Goal: Task Accomplishment & Management: Complete application form

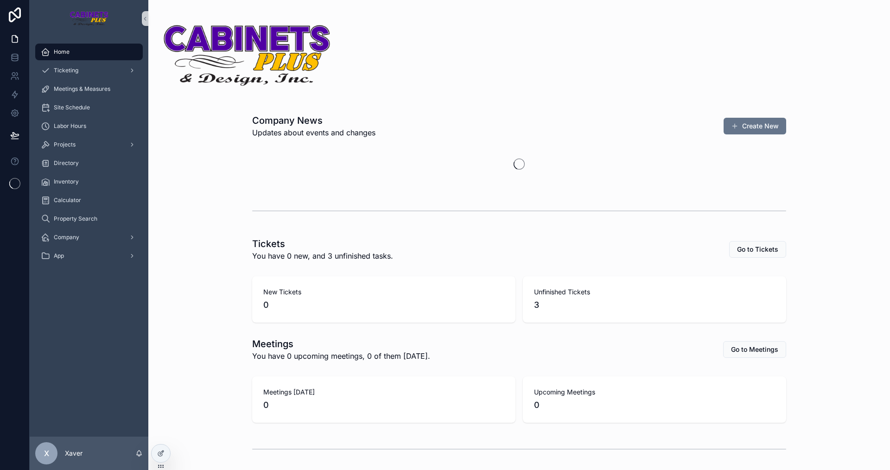
click at [104, 317] on div "Home Ticketing Meetings & Measures Site Schedule Labor Hours Projects Directory…" at bounding box center [89, 237] width 119 height 400
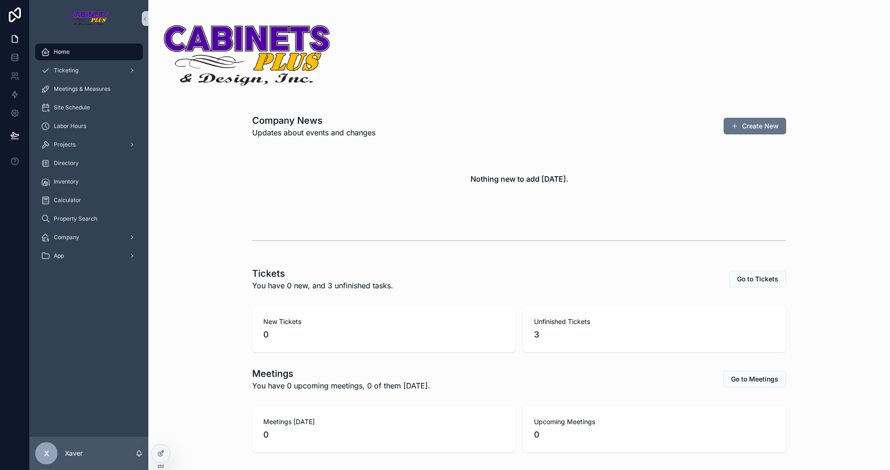
click at [97, 326] on div "Home Ticketing Meetings & Measures Site Schedule Labor Hours Projects Directory…" at bounding box center [89, 237] width 119 height 400
click at [80, 141] on div "Projects" at bounding box center [89, 144] width 96 height 15
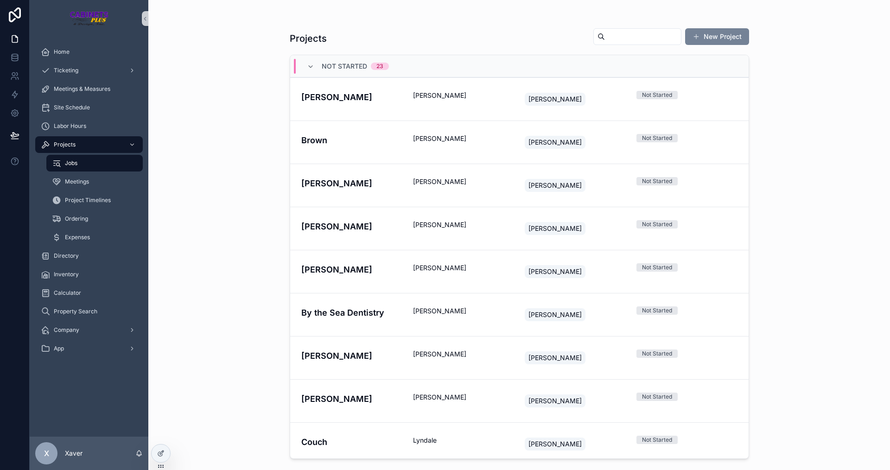
click at [709, 36] on button "New Project" at bounding box center [717, 36] width 64 height 17
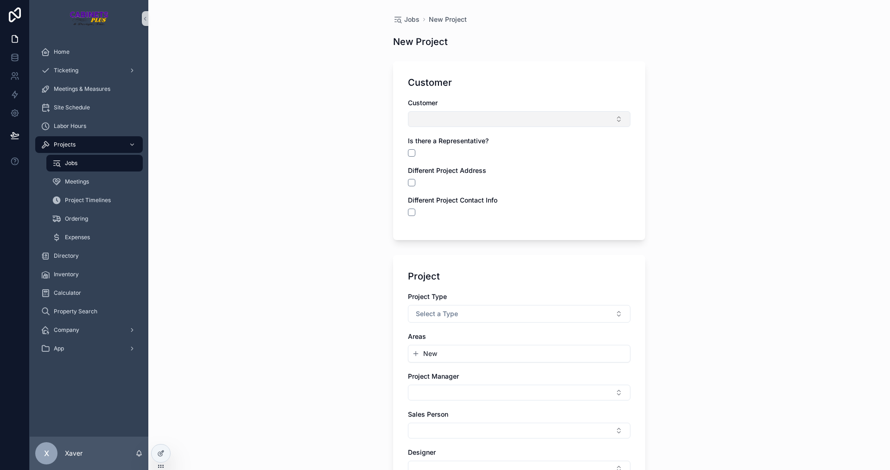
click at [445, 123] on button "Select Button" at bounding box center [519, 119] width 223 height 16
click at [428, 154] on span "New" at bounding box center [427, 155] width 14 height 9
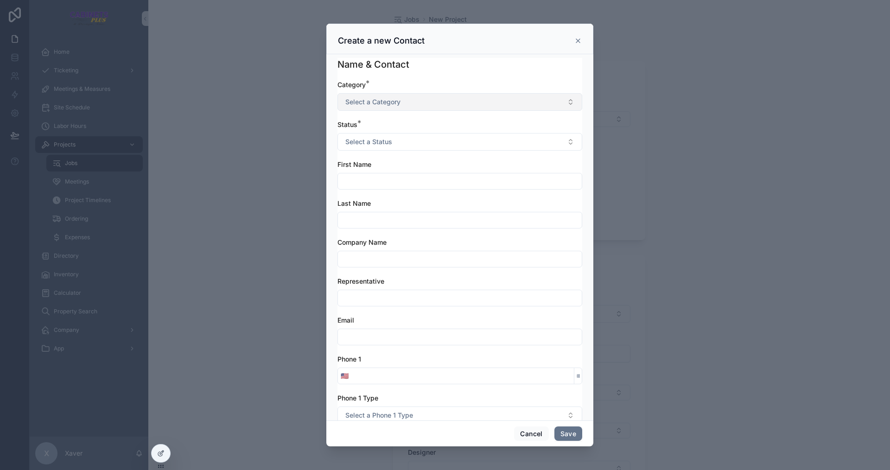
click at [392, 97] on span "Select a Category" at bounding box center [372, 101] width 55 height 9
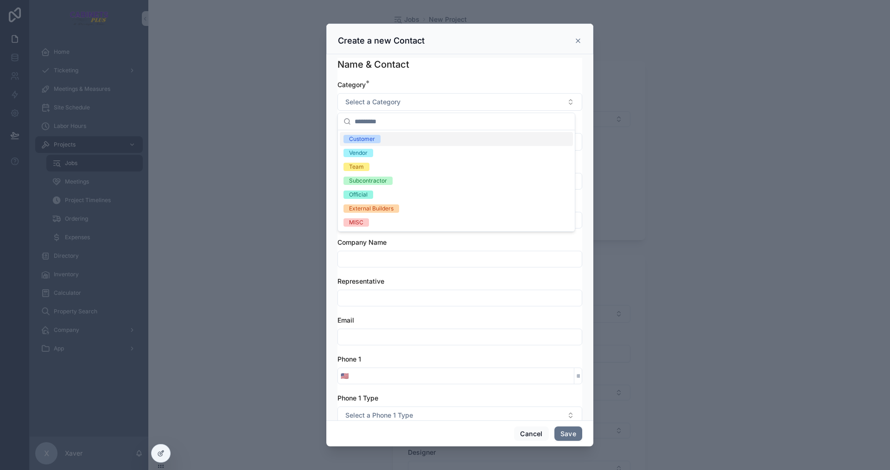
click at [365, 140] on div "Customer" at bounding box center [362, 139] width 26 height 8
click at [362, 137] on span "Select a Status" at bounding box center [368, 141] width 47 height 9
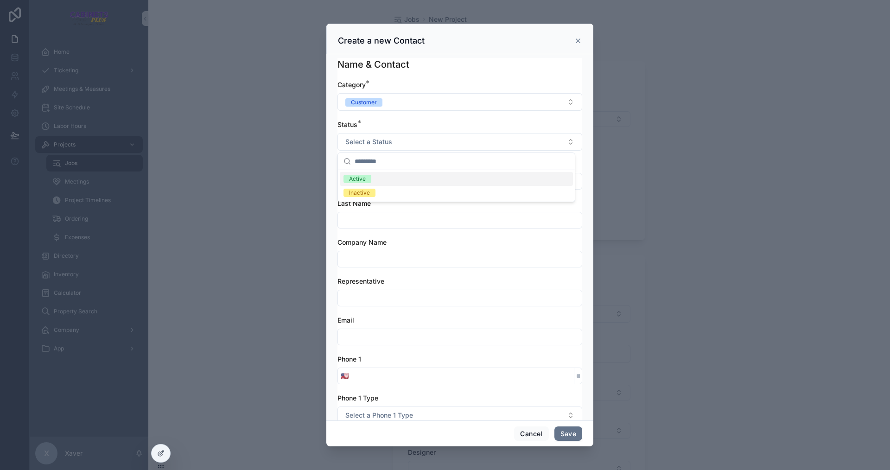
click at [352, 177] on div "Active" at bounding box center [357, 179] width 17 height 8
click at [356, 182] on input "scrollable content" at bounding box center [460, 181] width 244 height 13
type input "****"
type input "*****"
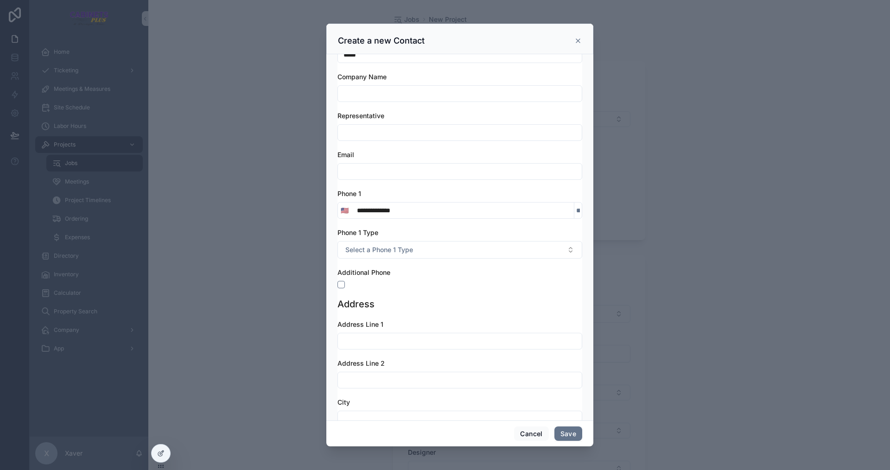
scroll to position [185, 0]
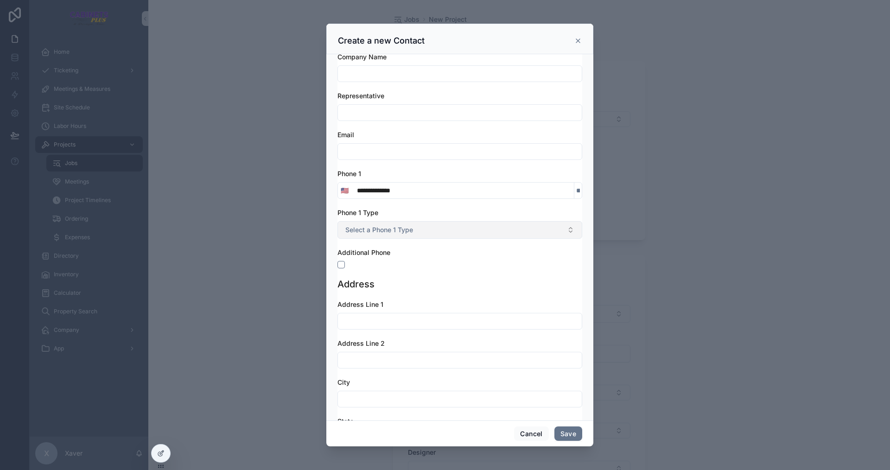
type input "**********"
click at [380, 231] on span "Select a Phone 1 Type" at bounding box center [379, 229] width 68 height 9
click at [359, 277] on span "Cell" at bounding box center [354, 281] width 21 height 8
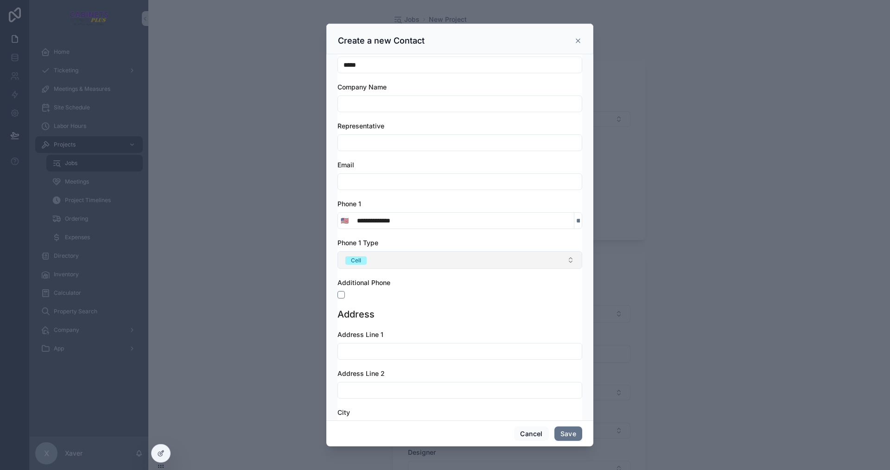
scroll to position [139, 0]
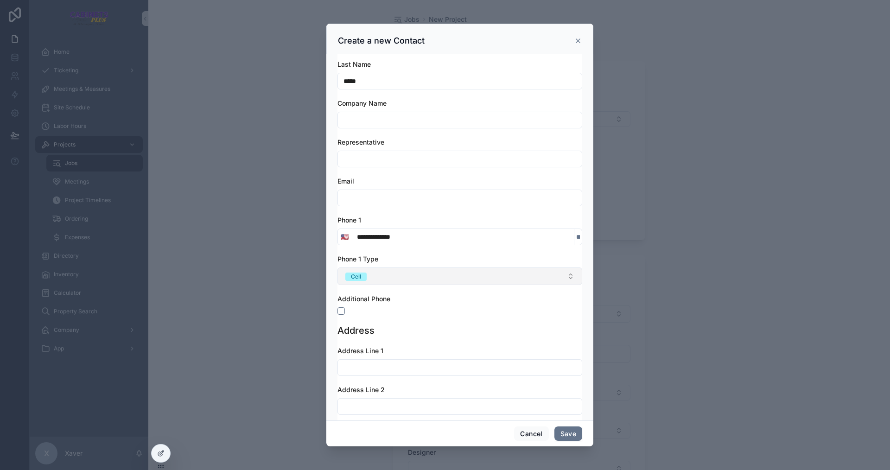
click at [388, 275] on button "Cell" at bounding box center [459, 276] width 245 height 18
click at [359, 317] on div "None" at bounding box center [356, 313] width 14 height 8
click at [439, 298] on div "Additional Phone" at bounding box center [459, 298] width 245 height 9
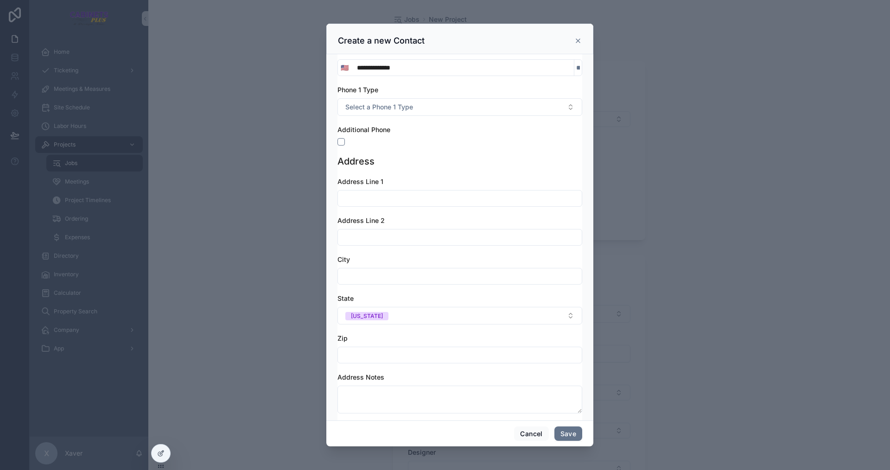
scroll to position [324, 0]
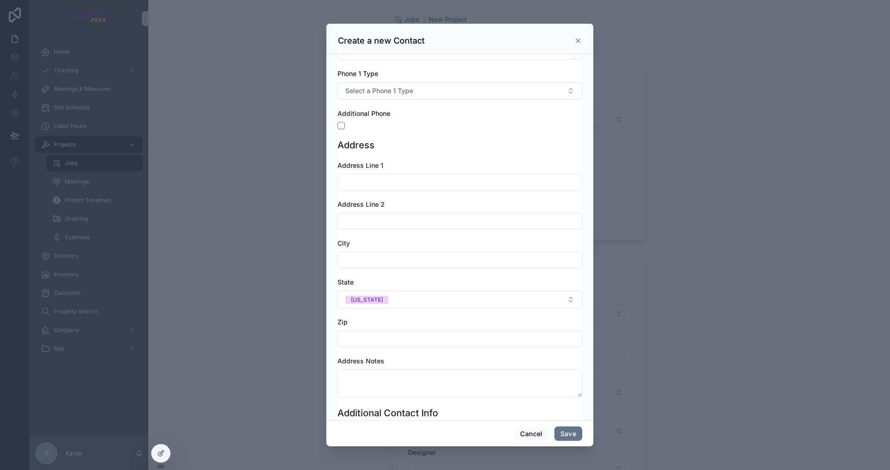
click at [382, 185] on input "scrollable content" at bounding box center [460, 182] width 244 height 13
type input "*"
type input "**********"
click at [375, 257] on input "scrollable content" at bounding box center [460, 260] width 244 height 13
type input "**********"
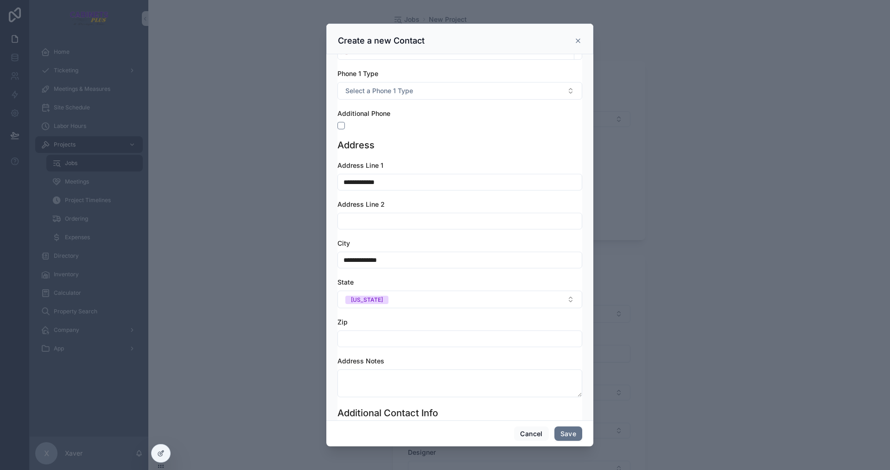
click at [384, 337] on input "scrollable content" at bounding box center [460, 338] width 244 height 13
type input "**"
click at [378, 182] on input "**********" at bounding box center [460, 182] width 244 height 13
type input "**********"
click at [370, 338] on input "**" at bounding box center [460, 338] width 244 height 13
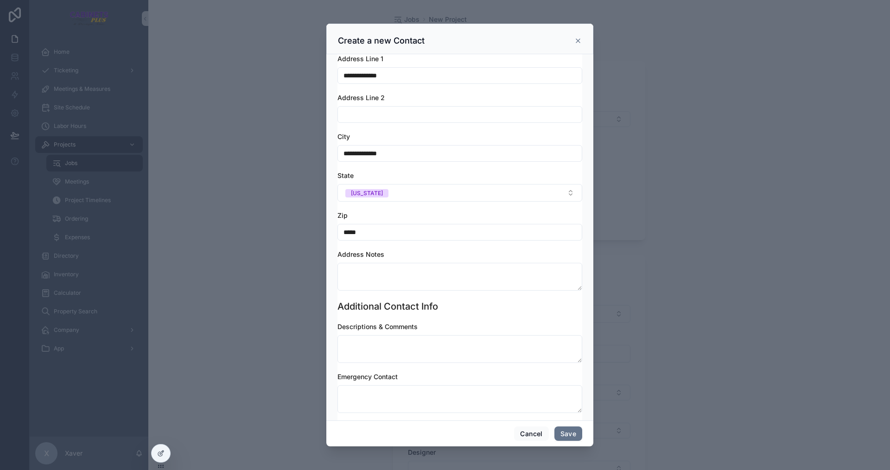
scroll to position [478, 0]
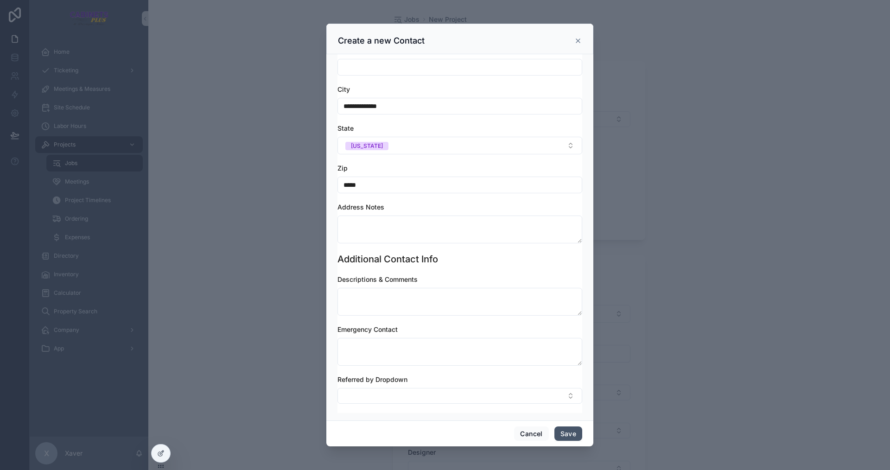
type input "*****"
click at [565, 438] on button "Save" at bounding box center [568, 433] width 28 height 15
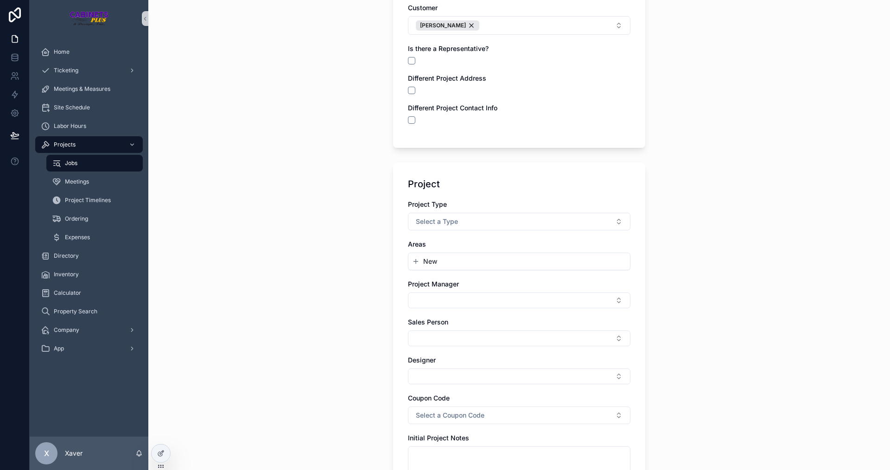
scroll to position [139, 0]
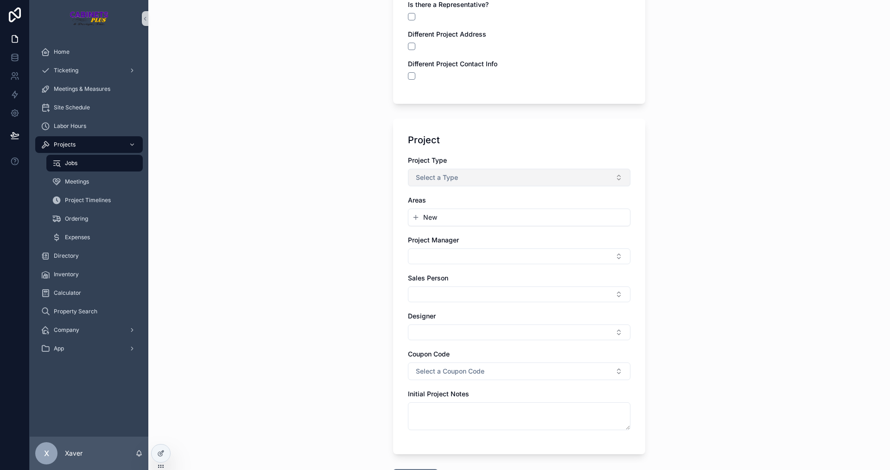
click at [483, 179] on button "Select a Type" at bounding box center [519, 178] width 223 height 18
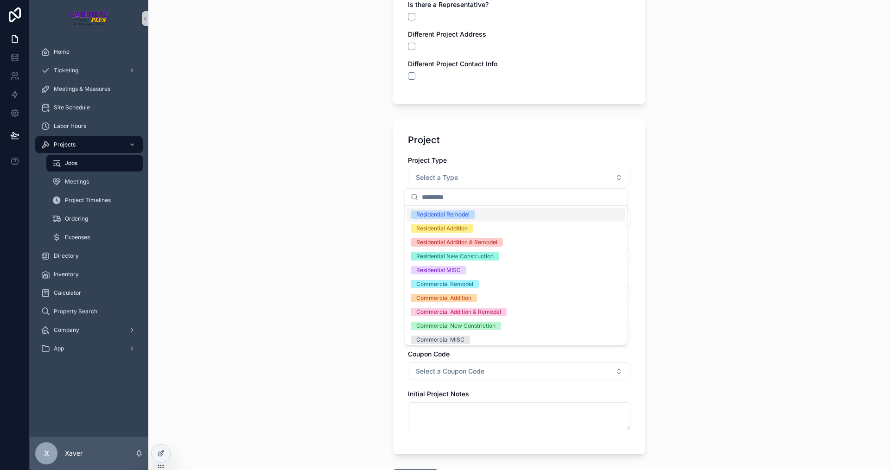
click at [446, 219] on div "Residential Remodel" at bounding box center [516, 215] width 218 height 14
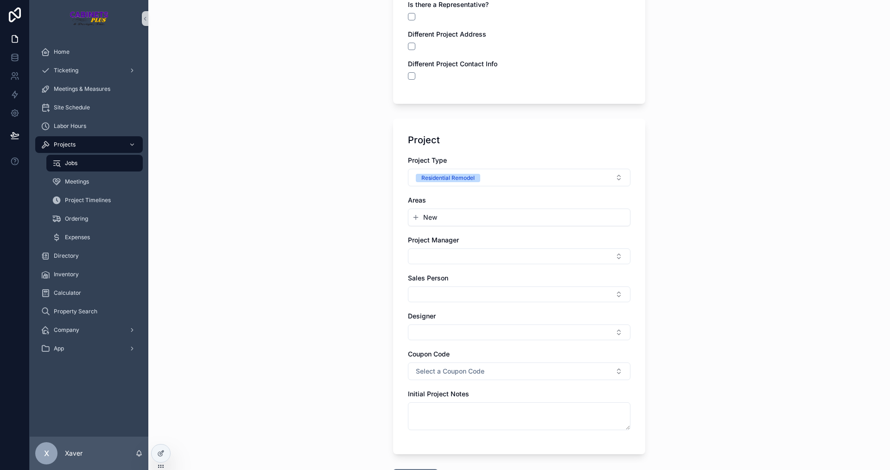
click at [423, 219] on span "New" at bounding box center [430, 217] width 14 height 9
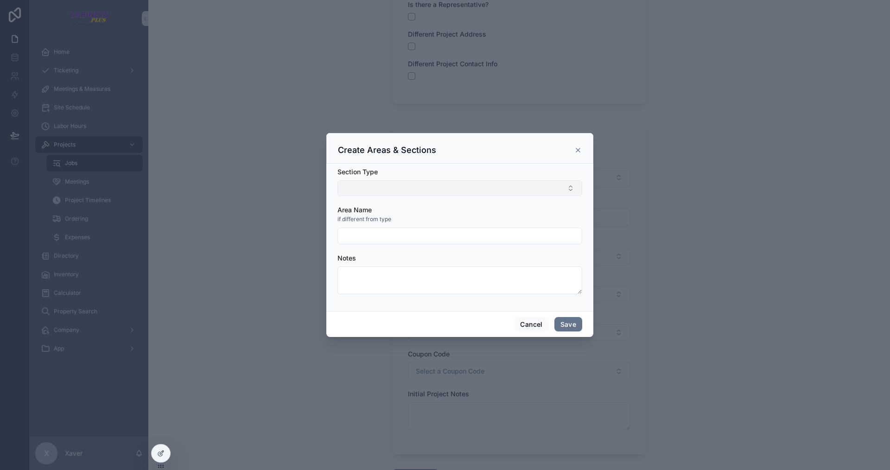
click at [388, 181] on button "Select Button" at bounding box center [459, 188] width 245 height 16
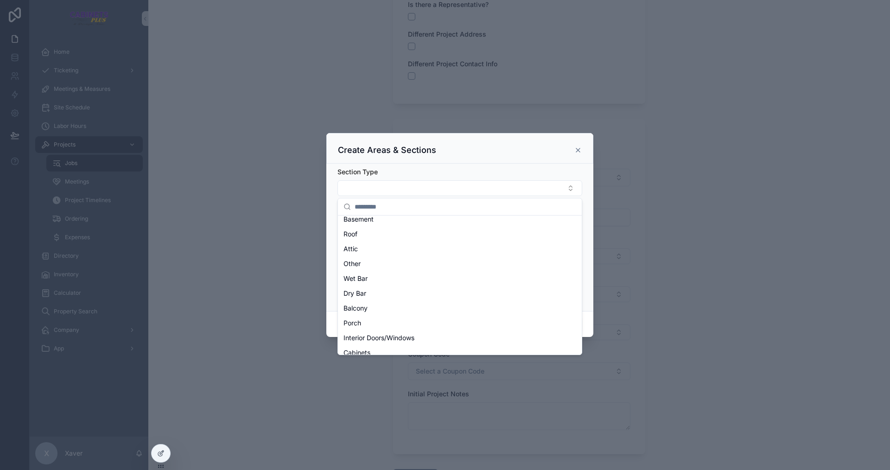
scroll to position [0, 0]
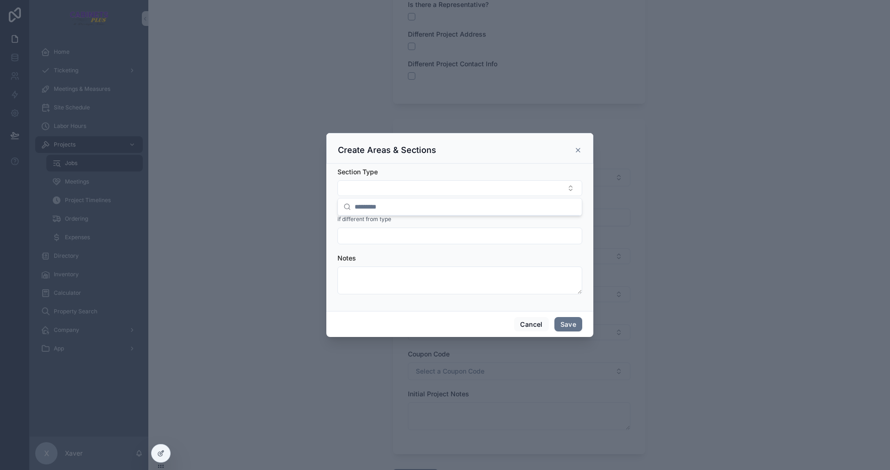
click at [423, 160] on div "Create Areas & Sections" at bounding box center [459, 148] width 267 height 31
click at [538, 320] on button "Cancel" at bounding box center [531, 324] width 34 height 15
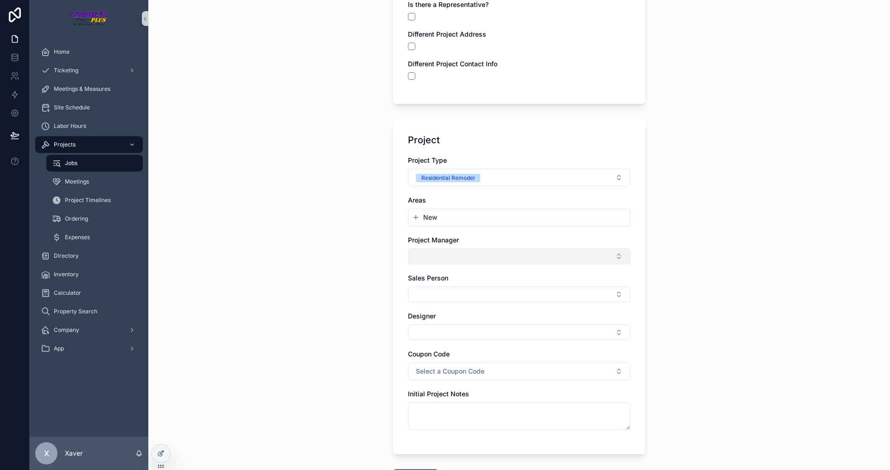
click at [451, 256] on button "Select Button" at bounding box center [519, 256] width 223 height 16
click at [421, 293] on span "[PERSON_NAME]" at bounding box center [437, 292] width 53 height 9
click at [661, 251] on div "Jobs New Project New Project Customer Customer [PERSON_NAME] Is there a Represe…" at bounding box center [519, 96] width 742 height 470
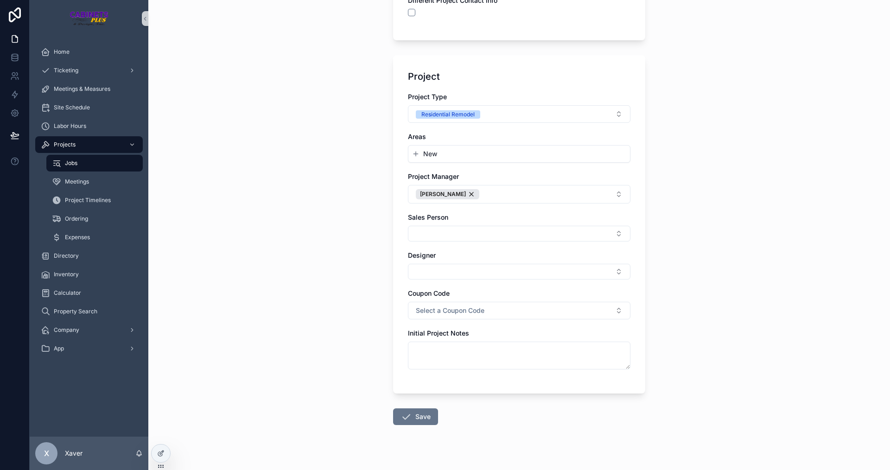
scroll to position [217, 0]
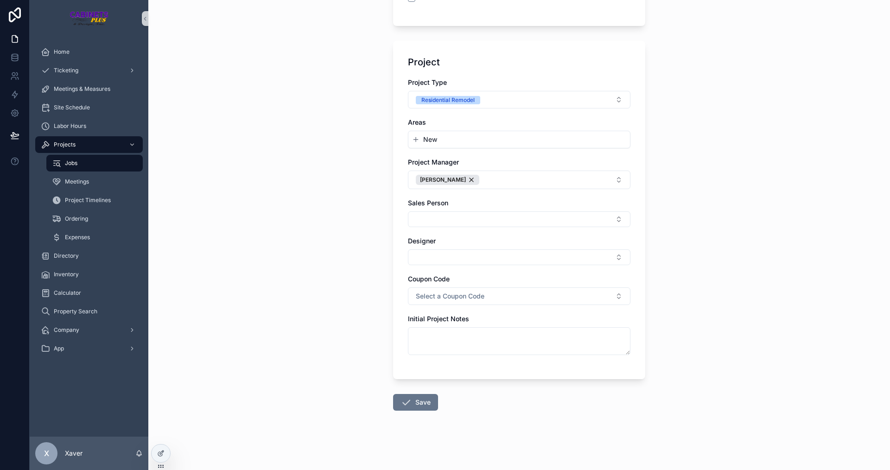
click at [635, 230] on div "Project Project Type Residential Remodel Areas New Project Manager [PERSON_NAME…" at bounding box center [519, 210] width 252 height 338
click at [472, 272] on div "Project Type Residential Remodel Areas New Project Manager [PERSON_NAME] Person…" at bounding box center [519, 221] width 223 height 286
click at [481, 325] on div "Initial Project Notes" at bounding box center [519, 334] width 223 height 41
click at [485, 331] on textarea "scrollable content" at bounding box center [519, 341] width 223 height 28
click at [488, 311] on div "Project Type Residential Remodel Areas New Project Manager [PERSON_NAME] Person…" at bounding box center [519, 221] width 223 height 286
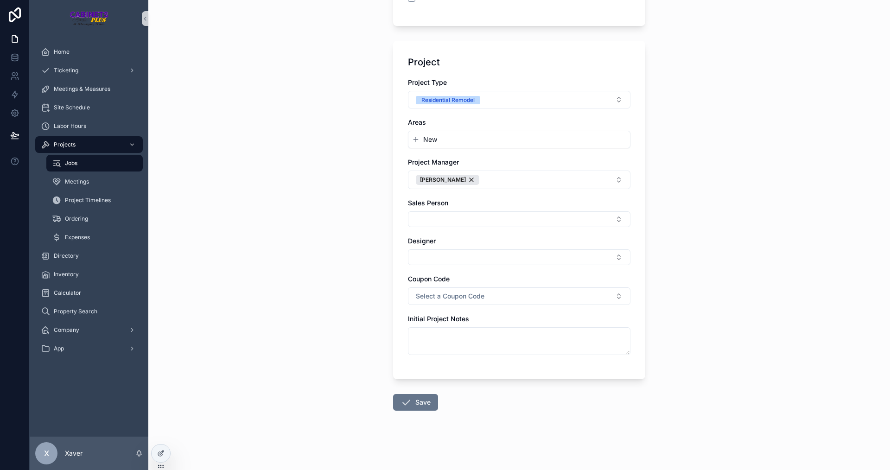
click at [488, 311] on div "Project Type Residential Remodel Areas New Project Manager [PERSON_NAME] Person…" at bounding box center [519, 221] width 223 height 286
click at [473, 330] on textarea "scrollable content" at bounding box center [519, 341] width 223 height 28
click at [497, 315] on div "Initial Project Notes" at bounding box center [519, 318] width 223 height 9
click at [420, 396] on button "Save" at bounding box center [415, 402] width 45 height 17
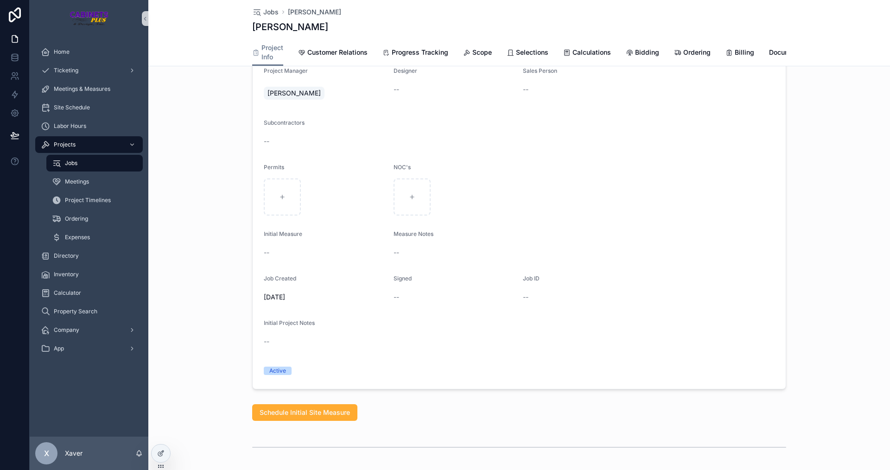
scroll to position [371, 0]
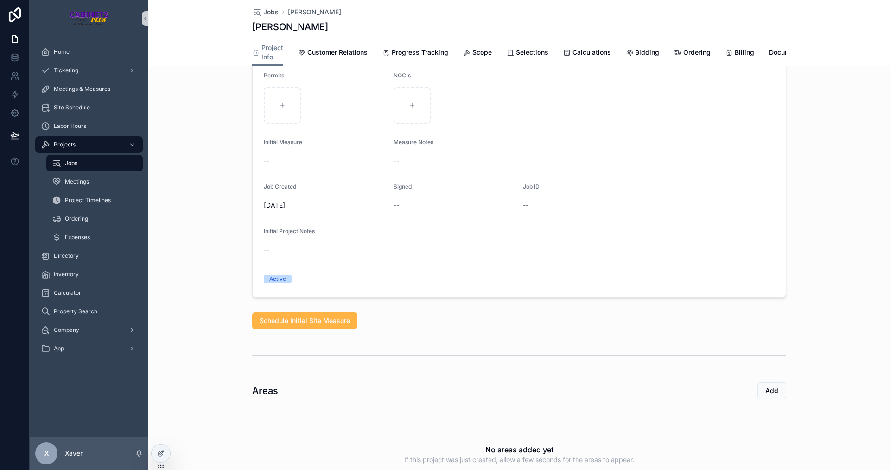
click at [270, 321] on button "Schedule Initial Site Measure" at bounding box center [304, 320] width 105 height 17
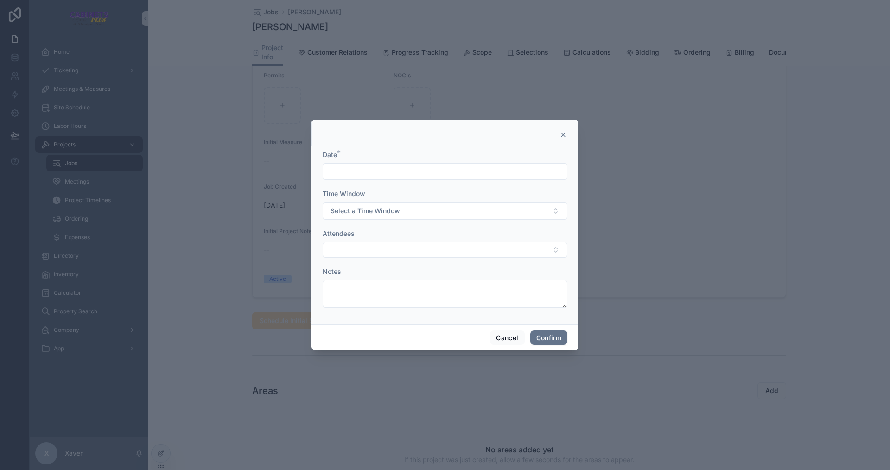
click at [401, 178] on div at bounding box center [445, 171] width 245 height 17
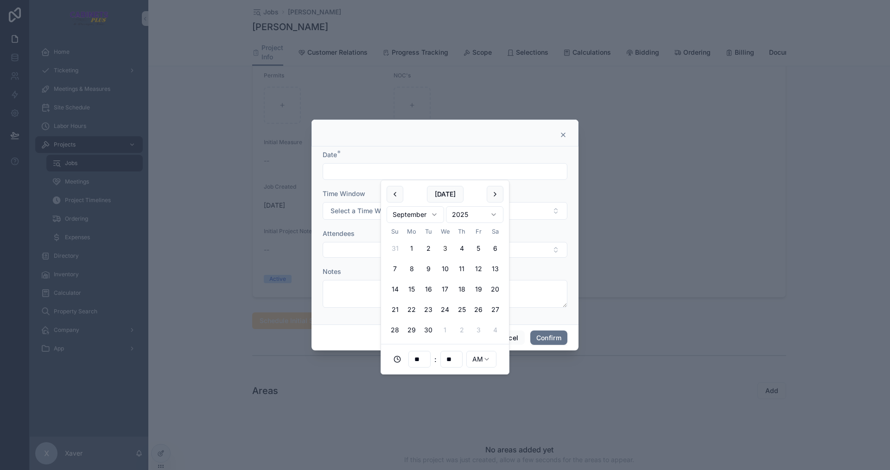
click at [395, 172] on input "text" at bounding box center [445, 171] width 244 height 13
click at [405, 155] on div "Date *" at bounding box center [445, 154] width 245 height 9
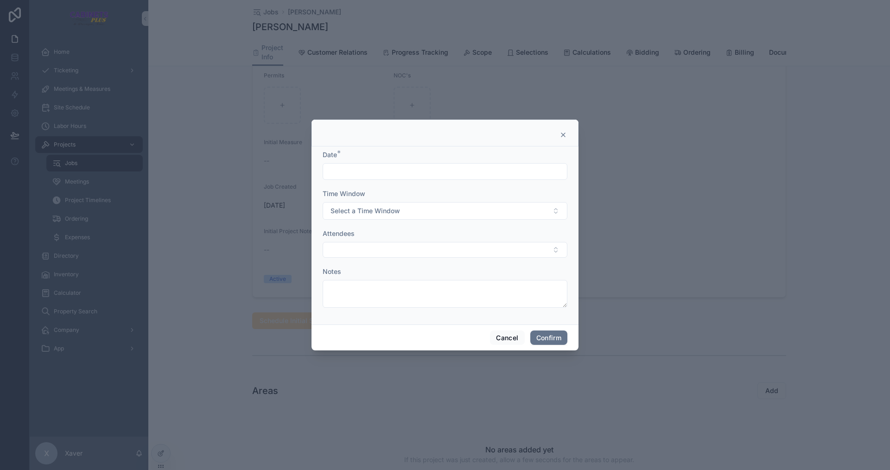
click at [399, 173] on input "text" at bounding box center [445, 171] width 244 height 13
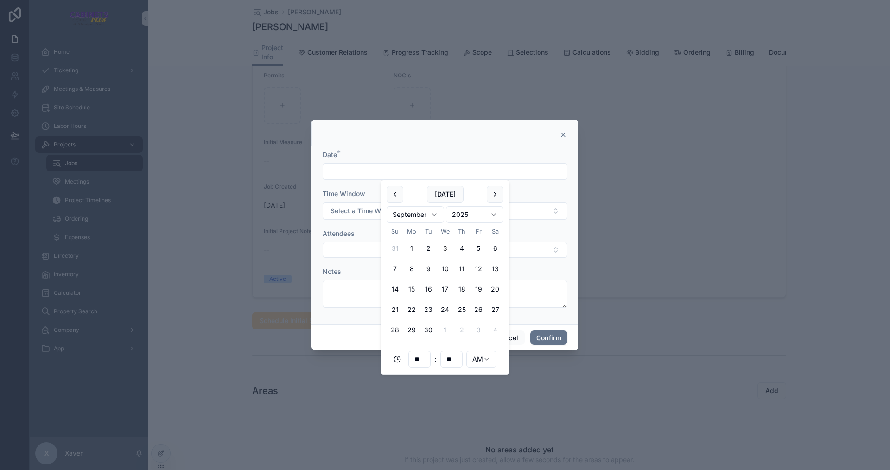
click at [395, 156] on div "Date *" at bounding box center [445, 154] width 245 height 9
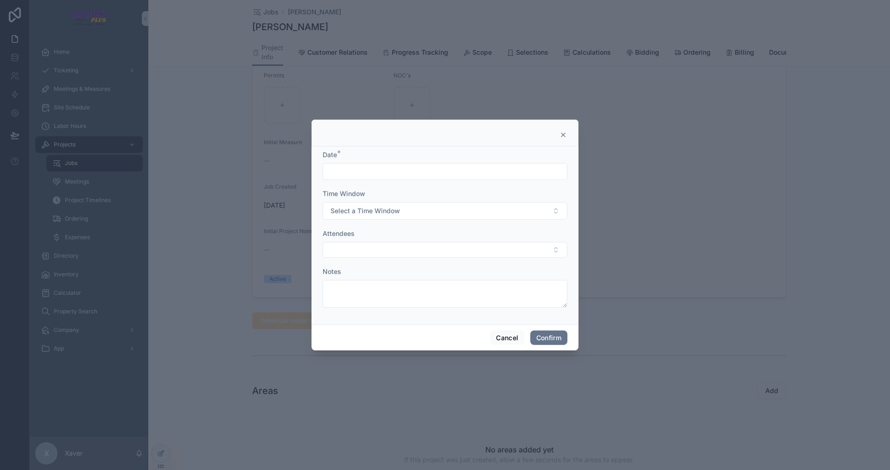
click at [395, 154] on div "Date *" at bounding box center [445, 154] width 245 height 9
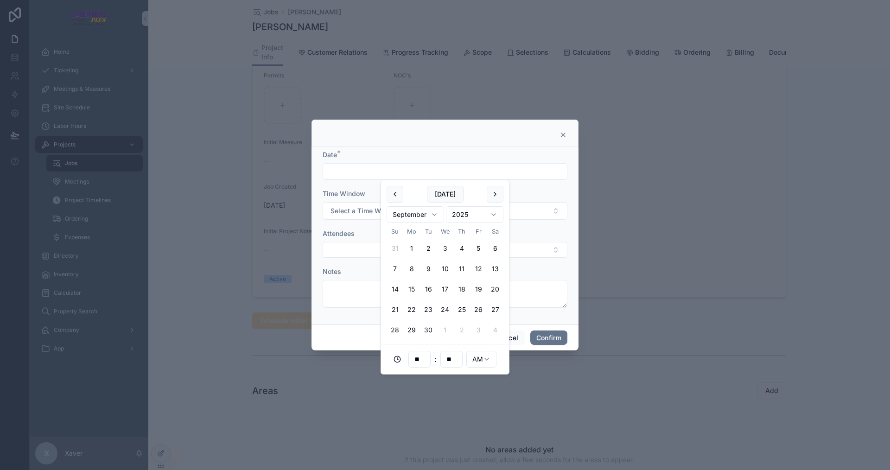
click at [395, 172] on input "text" at bounding box center [445, 171] width 244 height 13
click at [461, 248] on button "4" at bounding box center [461, 248] width 17 height 17
click at [397, 148] on div "**********" at bounding box center [445, 235] width 267 height 178
click at [399, 173] on input "**********" at bounding box center [445, 171] width 244 height 13
click at [421, 361] on input "**" at bounding box center [419, 359] width 21 height 13
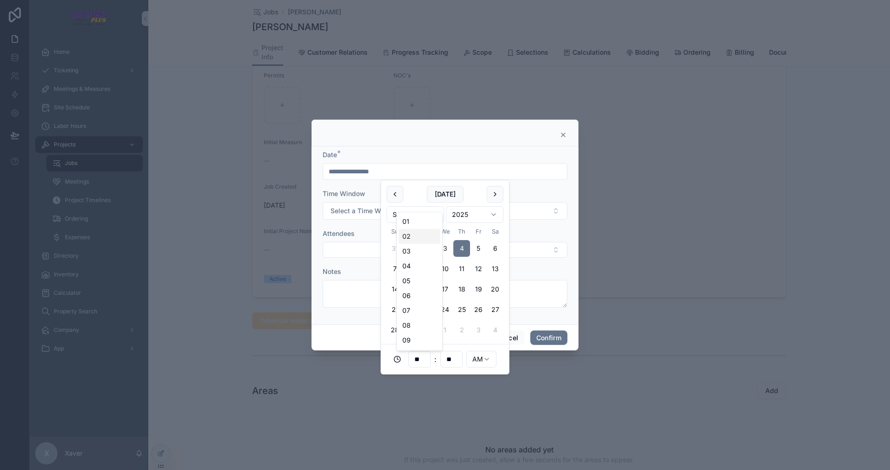
click at [409, 231] on div "02" at bounding box center [420, 236] width 42 height 15
type input "**********"
type input "**"
click at [477, 362] on html "Home Ticketing Meetings & Measures Site Schedule Labor Hours Projects Jobs Meet…" at bounding box center [445, 235] width 890 height 470
type input "**********"
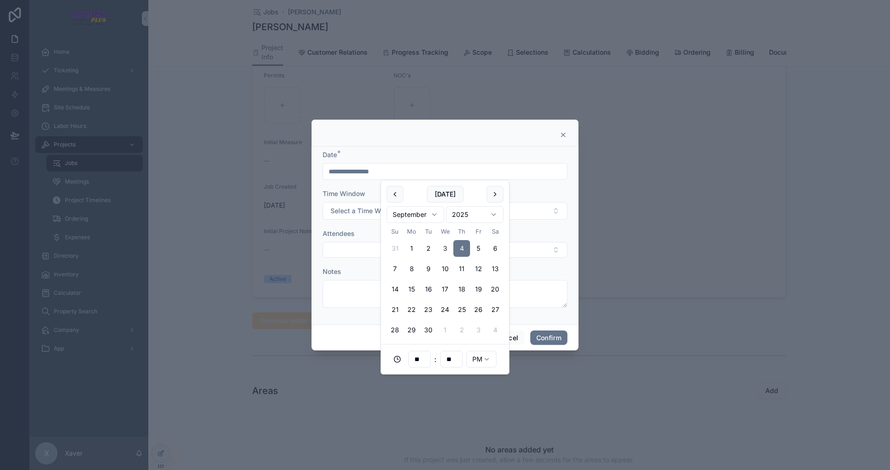
click at [531, 266] on form "**********" at bounding box center [445, 233] width 245 height 167
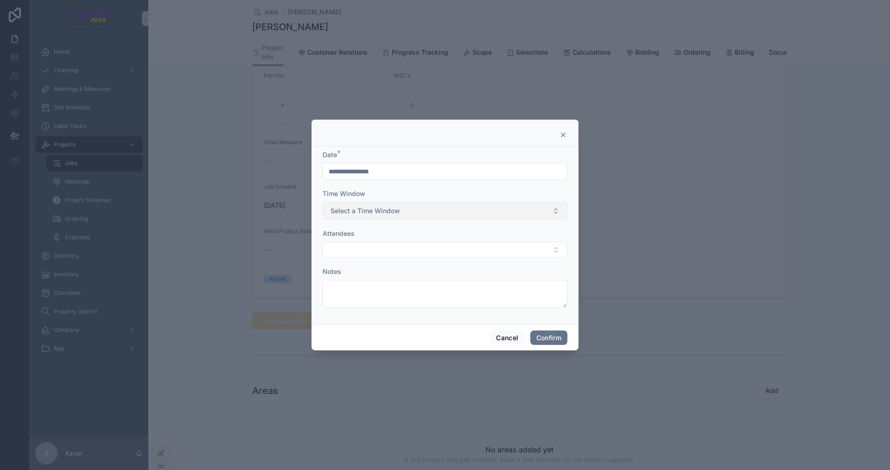
click at [405, 214] on button "Select a Time Window" at bounding box center [445, 211] width 245 height 18
click at [337, 291] on div "60" at bounding box center [337, 290] width 7 height 8
click at [407, 235] on div "Attendees" at bounding box center [445, 233] width 245 height 9
click at [403, 248] on button "Select Button" at bounding box center [445, 250] width 245 height 16
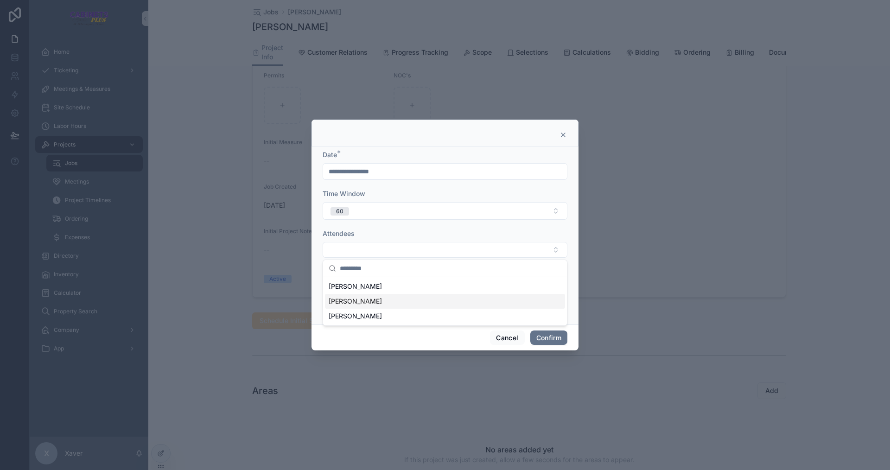
click at [348, 303] on div "[PERSON_NAME]" at bounding box center [445, 301] width 240 height 15
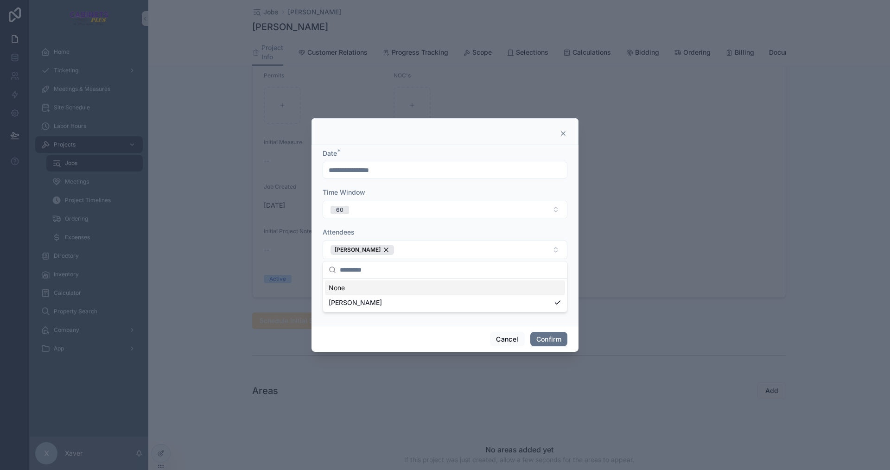
click at [371, 226] on form "**********" at bounding box center [445, 234] width 245 height 170
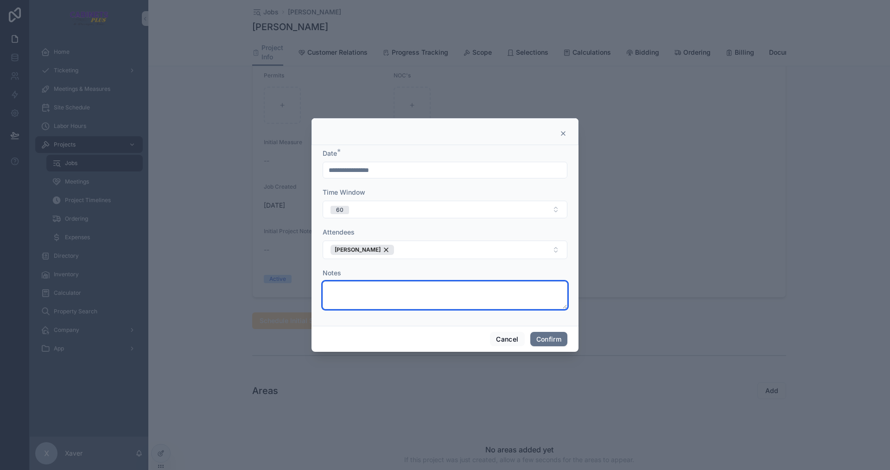
click at [382, 287] on textarea at bounding box center [445, 295] width 245 height 28
click at [399, 265] on form "**********" at bounding box center [445, 234] width 245 height 170
click at [541, 335] on button "Confirm" at bounding box center [548, 339] width 37 height 15
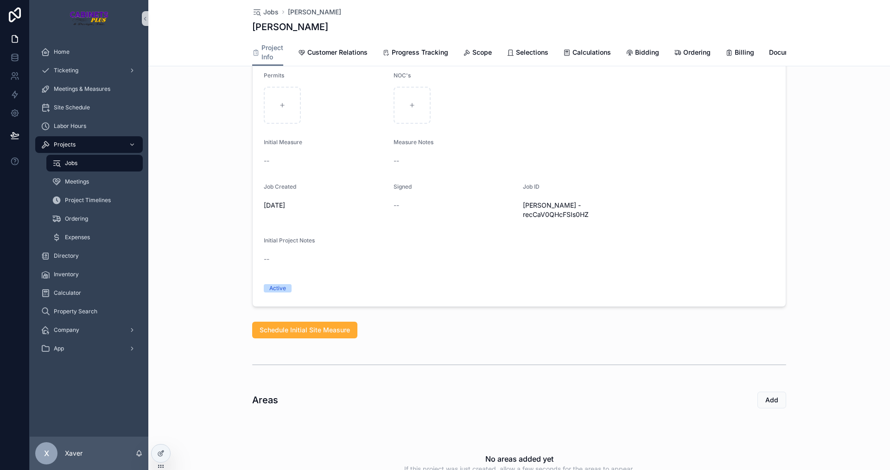
click at [256, 259] on form "Job Address [STREET_ADDRESS][US_STATE] Email Phone [PHONE_NUMBER] Project Manag…" at bounding box center [519, 90] width 533 height 431
click at [267, 255] on div "--" at bounding box center [519, 258] width 511 height 9
click at [256, 260] on form "Job Address [STREET_ADDRESS][US_STATE] Email Phone [PHONE_NUMBER] Project Manag…" at bounding box center [519, 90] width 533 height 431
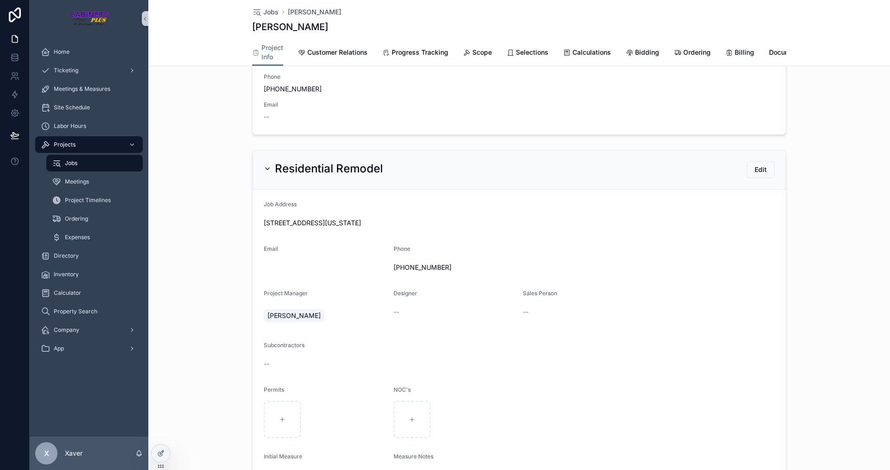
scroll to position [46, 0]
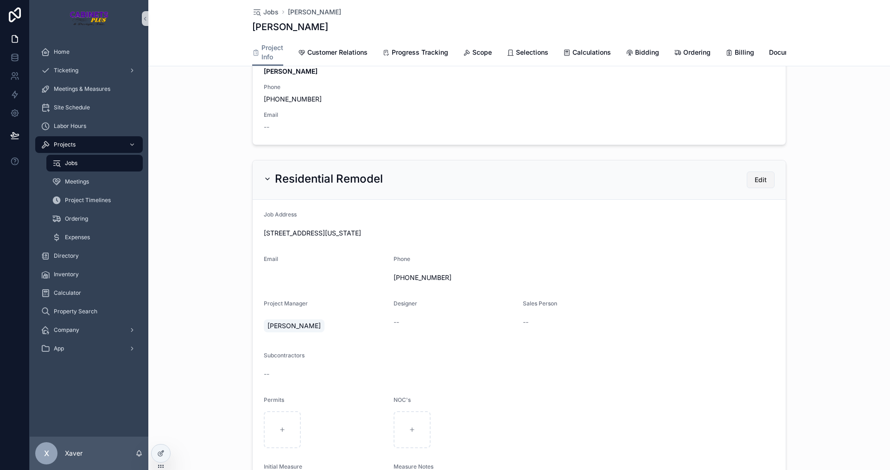
click at [750, 185] on button "Edit" at bounding box center [761, 180] width 28 height 17
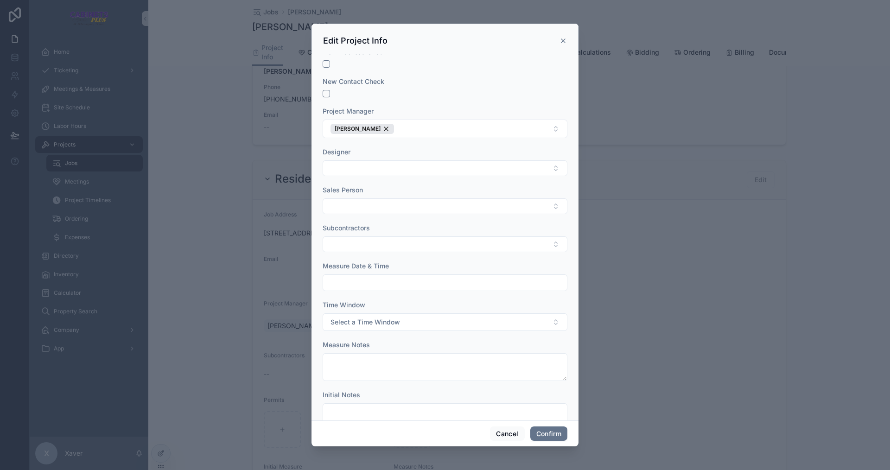
scroll to position [118, 0]
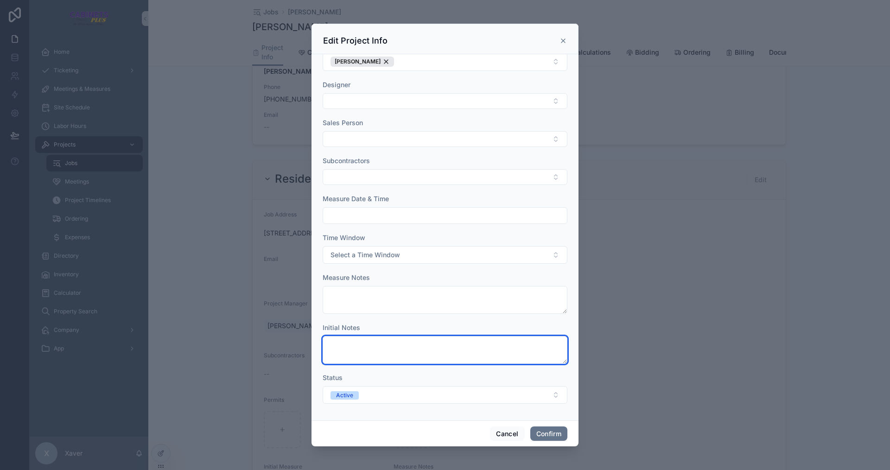
click at [367, 351] on textarea at bounding box center [445, 350] width 245 height 28
click at [367, 352] on textarea at bounding box center [445, 350] width 245 height 28
type textarea "*"
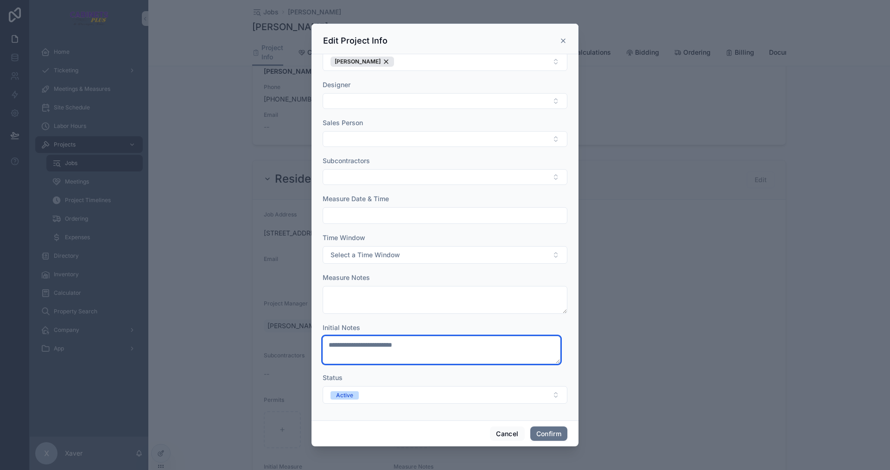
type textarea "**********"
click at [399, 407] on form "**********" at bounding box center [445, 176] width 245 height 473
click at [553, 435] on button "Confirm" at bounding box center [548, 433] width 37 height 15
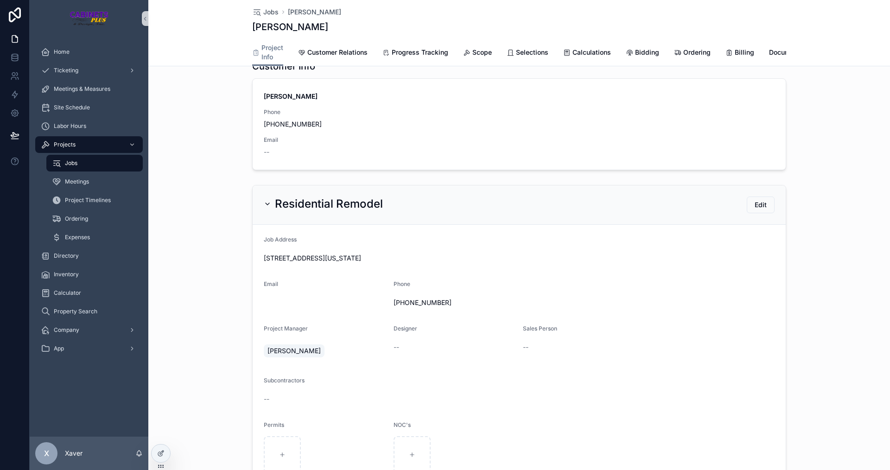
scroll to position [0, 0]
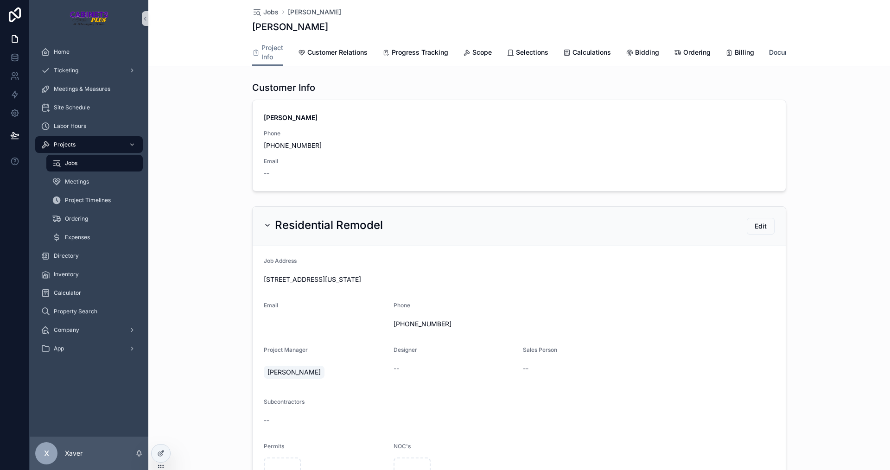
click at [772, 53] on span "Documents" at bounding box center [786, 52] width 35 height 9
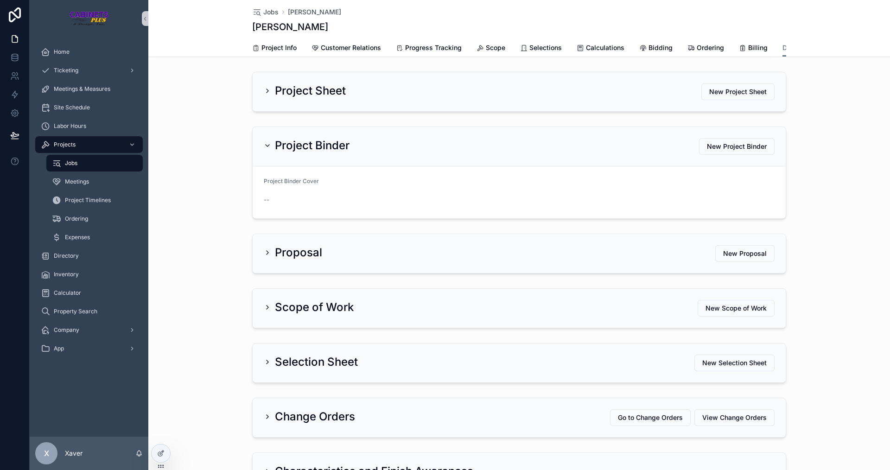
click at [296, 108] on div "Project Sheet New Project Sheet" at bounding box center [519, 91] width 533 height 39
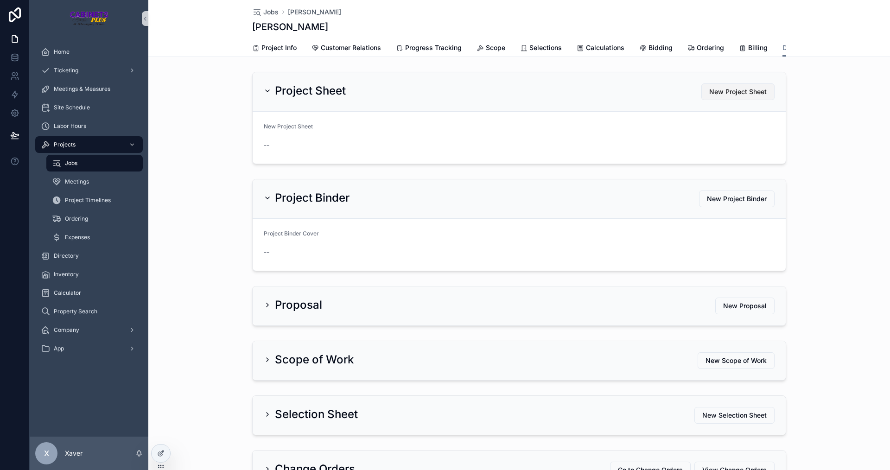
click at [742, 95] on span "New Project Sheet" at bounding box center [737, 91] width 57 height 9
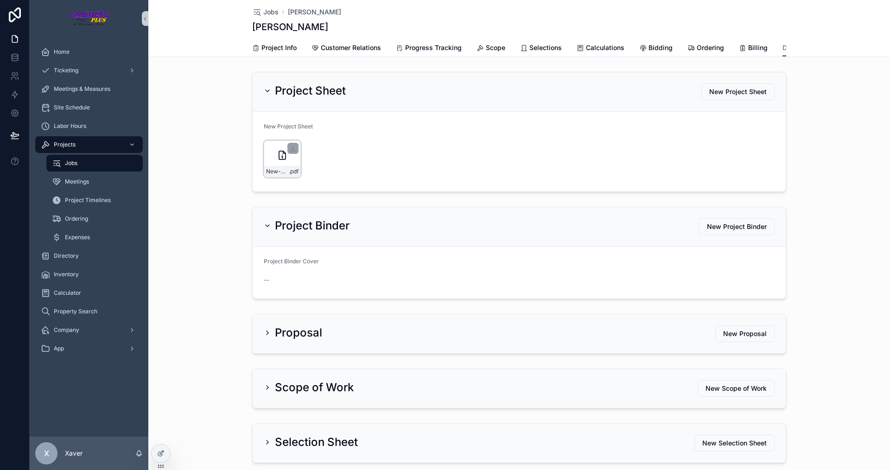
click at [272, 161] on div "New-Customer-Sheet---[PERSON_NAME] .pdf" at bounding box center [282, 158] width 37 height 37
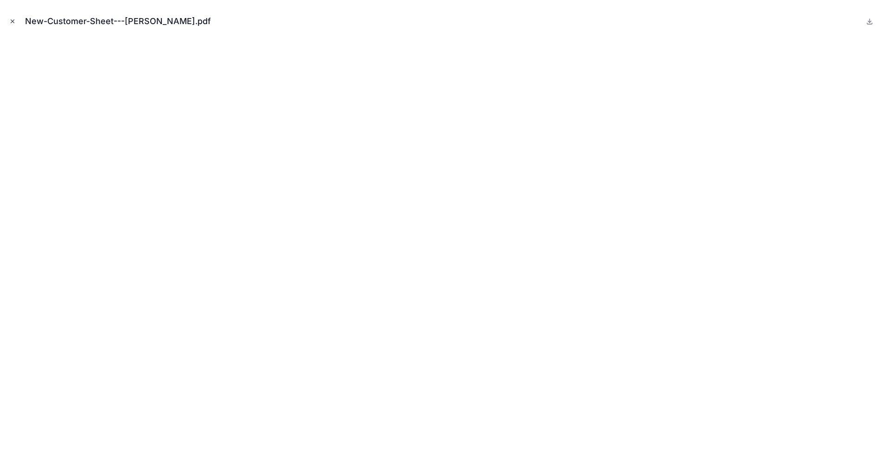
click at [13, 23] on icon "Close modal" at bounding box center [12, 21] width 6 height 6
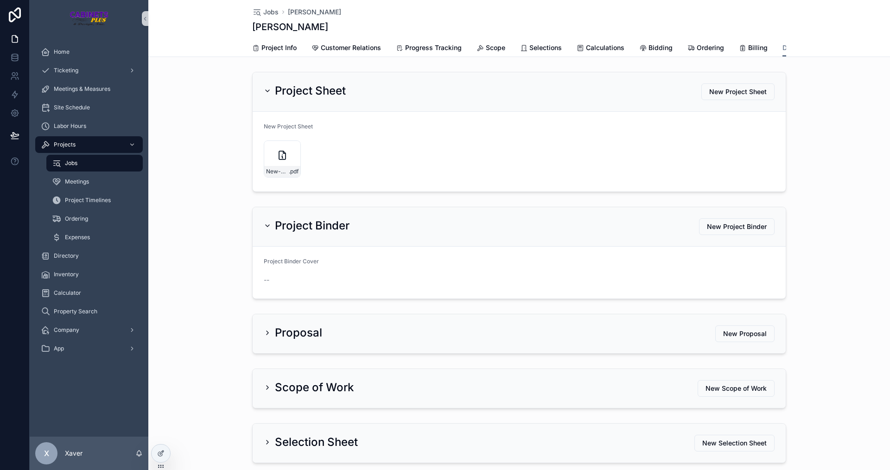
click at [293, 222] on div "Project Binder New Project Binder" at bounding box center [519, 226] width 533 height 39
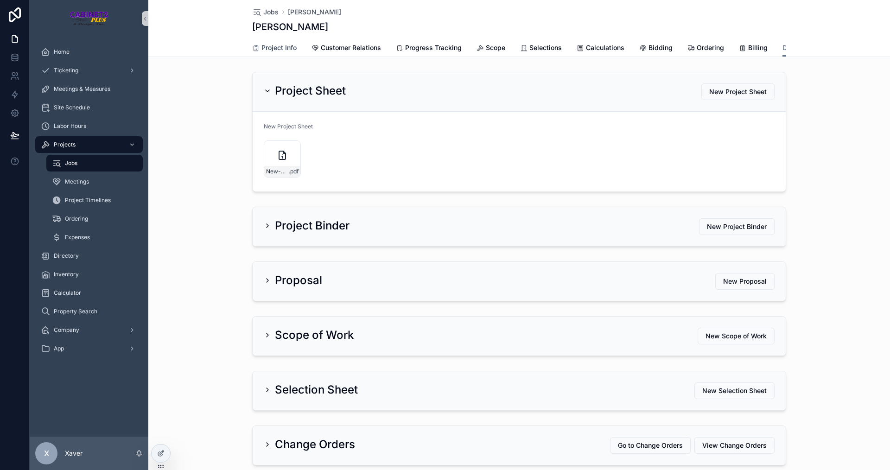
click at [267, 45] on span "Project Info" at bounding box center [278, 47] width 35 height 9
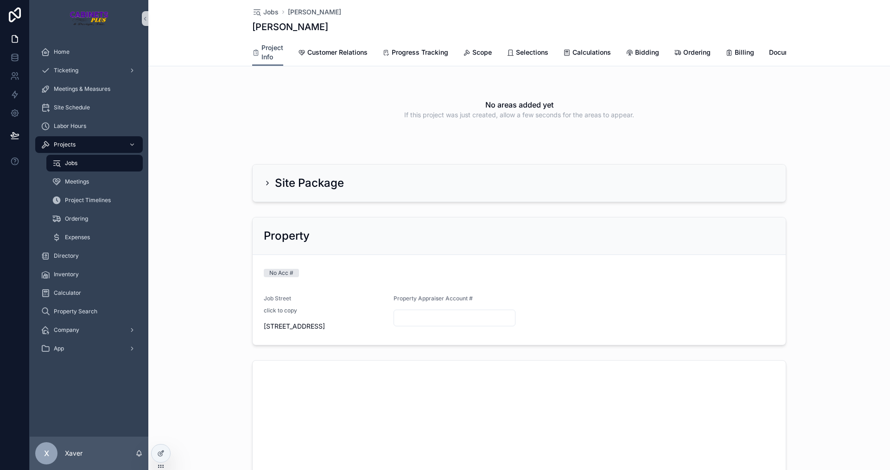
scroll to position [788, 0]
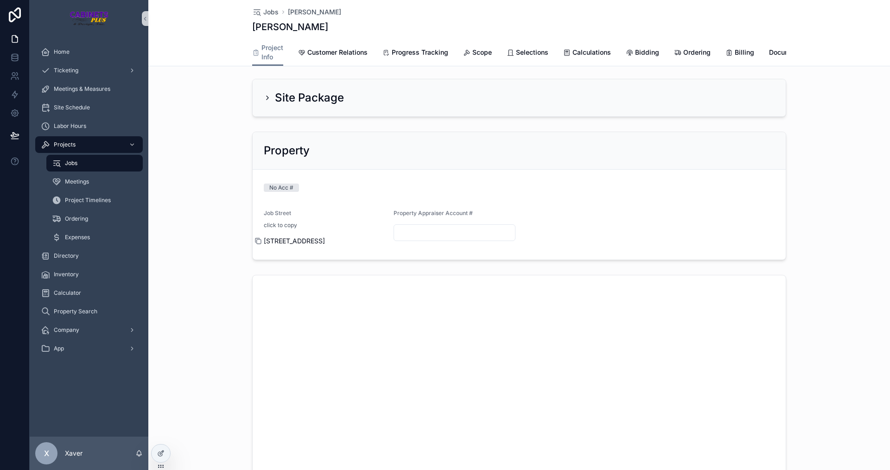
click at [255, 238] on icon "scrollable content" at bounding box center [257, 240] width 7 height 7
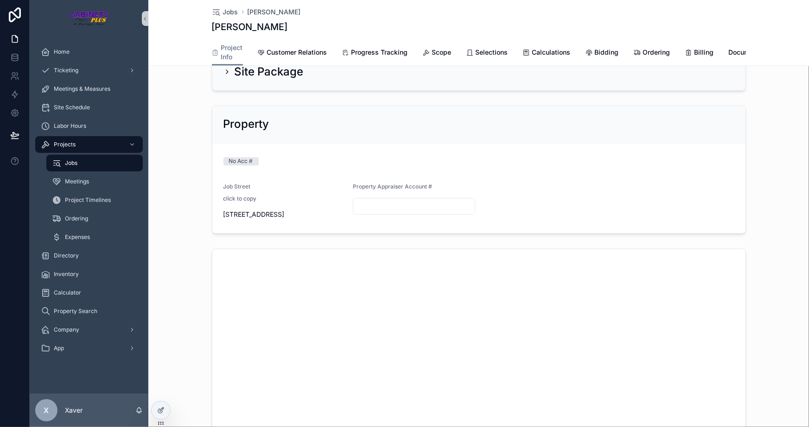
scroll to position [801, 0]
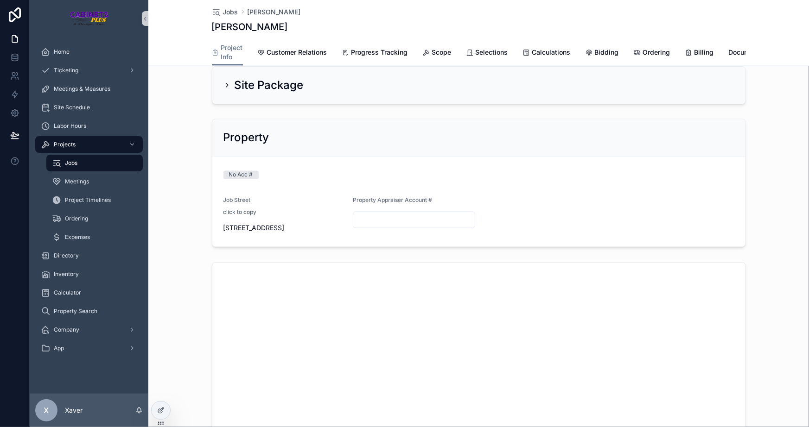
click at [375, 218] on input "scrollable content" at bounding box center [413, 220] width 121 height 13
paste input "*******"
type input "*******"
click at [301, 178] on div "Not Confirmed" at bounding box center [478, 177] width 511 height 14
click at [706, 138] on span "Confirm" at bounding box center [715, 138] width 24 height 9
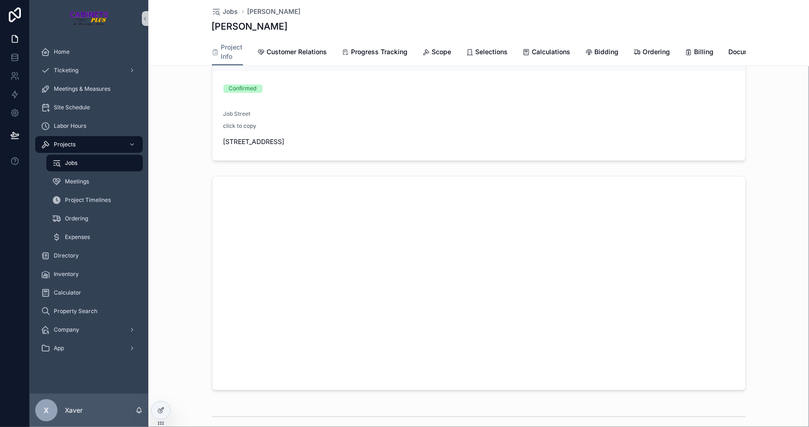
scroll to position [927, 0]
click at [162, 406] on div at bounding box center [161, 411] width 19 height 18
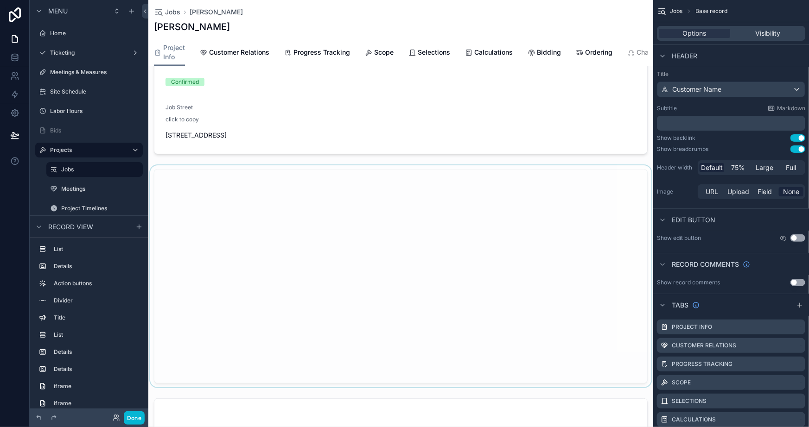
click at [231, 178] on div "scrollable content" at bounding box center [400, 276] width 505 height 222
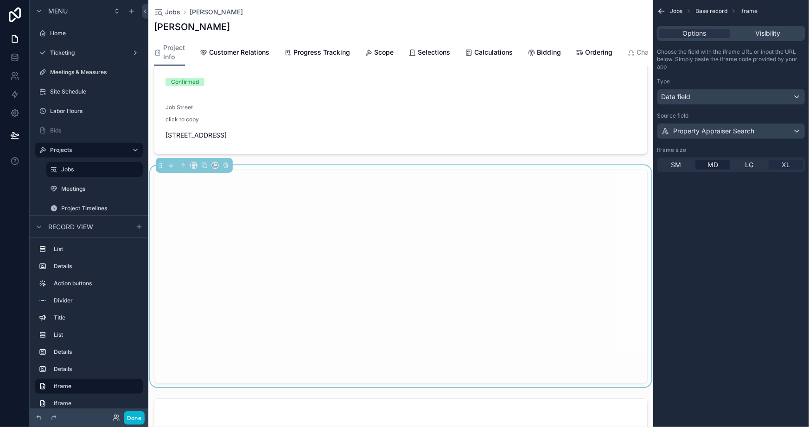
click at [783, 164] on span "XL" at bounding box center [786, 164] width 8 height 9
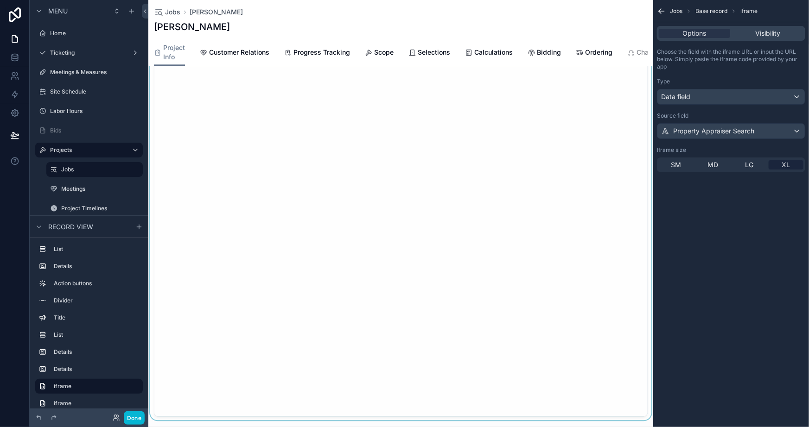
scroll to position [1180, 0]
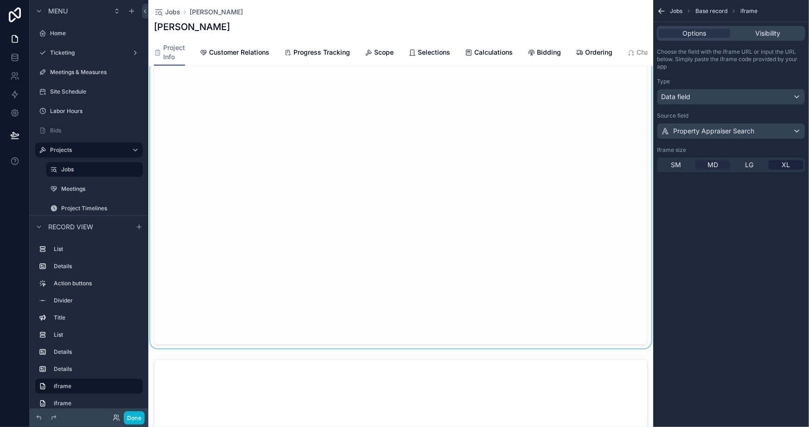
click at [709, 164] on span "MD" at bounding box center [712, 164] width 11 height 9
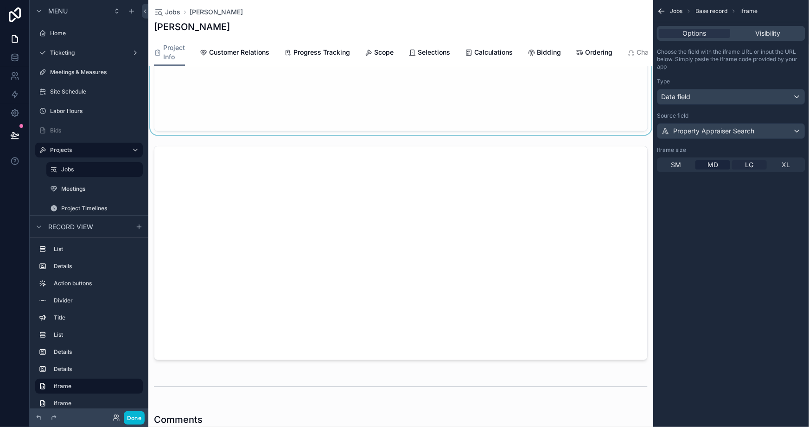
click at [748, 163] on span "LG" at bounding box center [749, 164] width 8 height 9
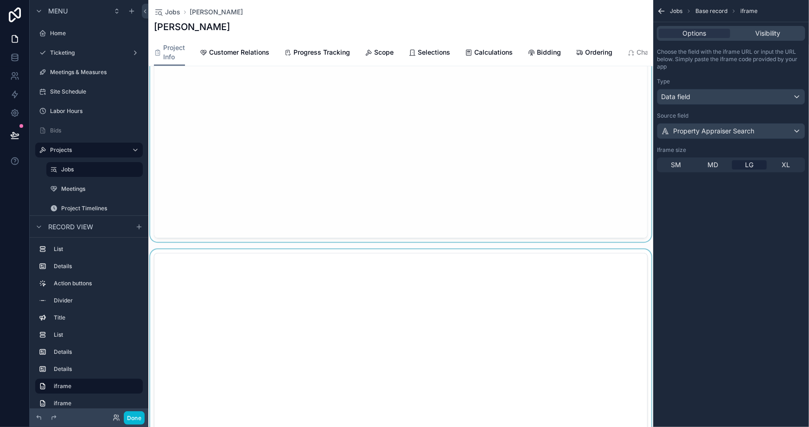
click at [580, 290] on div "scrollable content" at bounding box center [400, 360] width 505 height 222
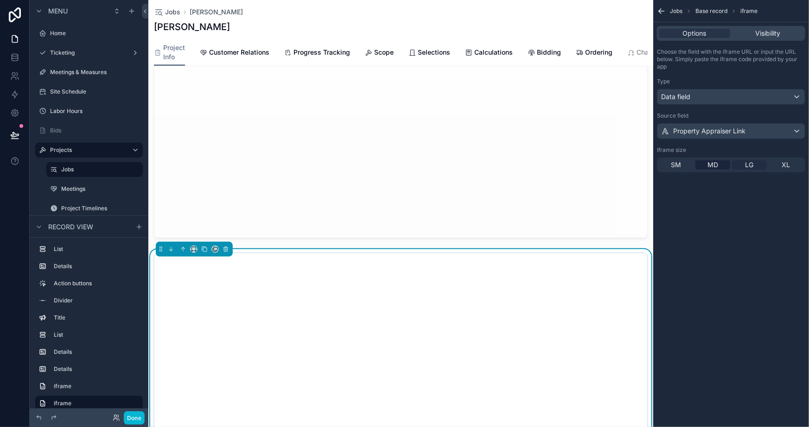
click at [745, 164] on span "LG" at bounding box center [749, 164] width 8 height 9
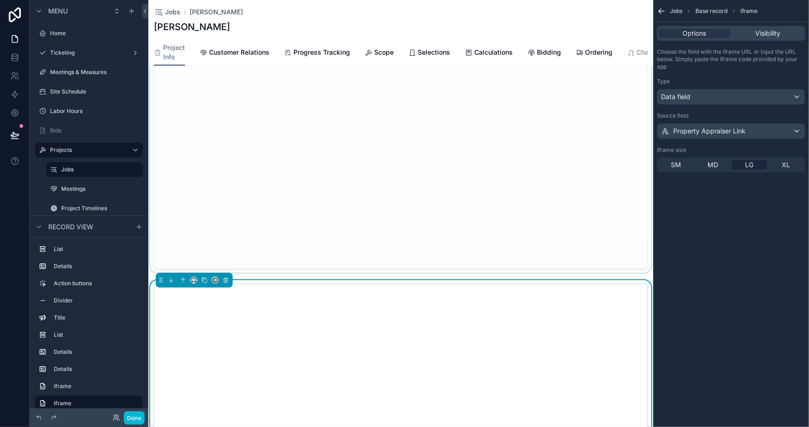
scroll to position [1053, 0]
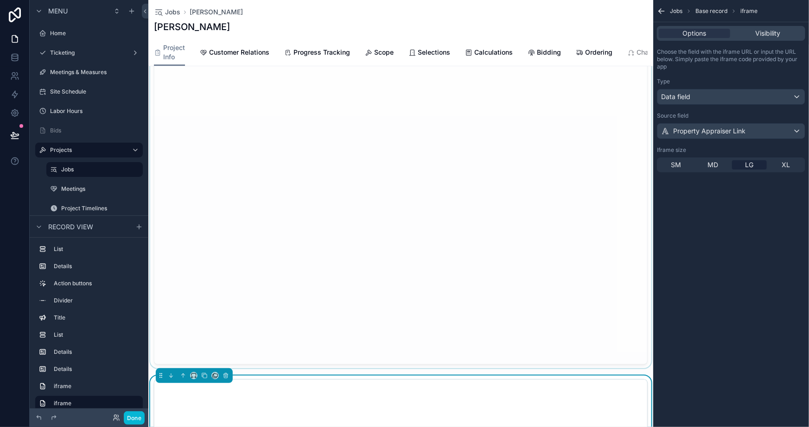
click at [504, 154] on div "scrollable content" at bounding box center [400, 203] width 505 height 329
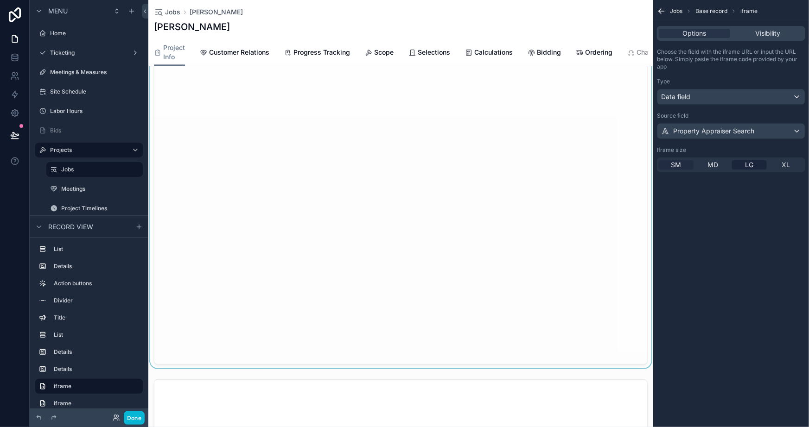
click at [678, 168] on span "SM" at bounding box center [676, 164] width 10 height 9
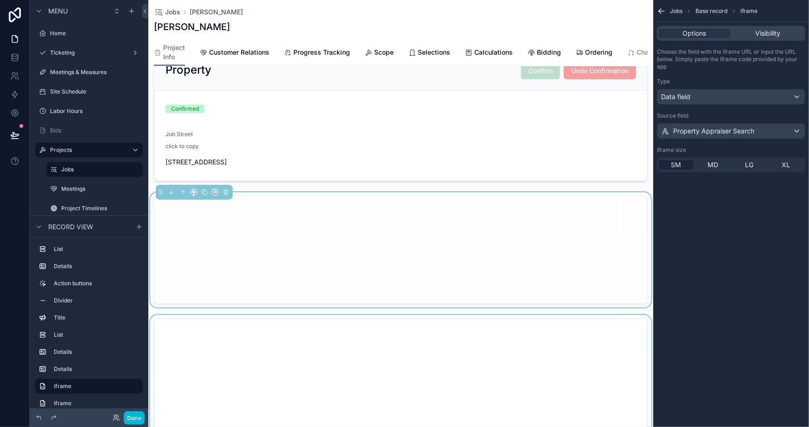
scroll to position [885, 0]
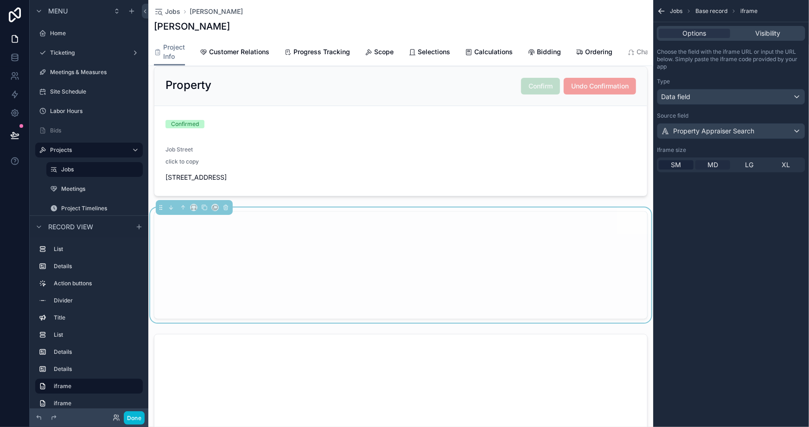
click at [725, 162] on div "MD" at bounding box center [712, 164] width 35 height 9
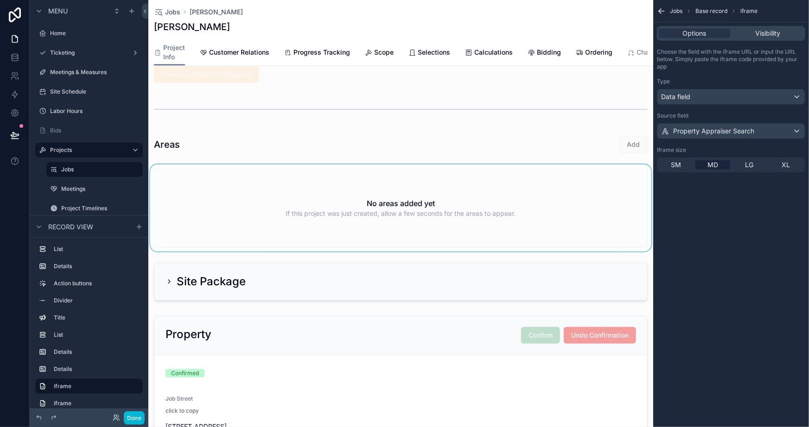
scroll to position [547, 0]
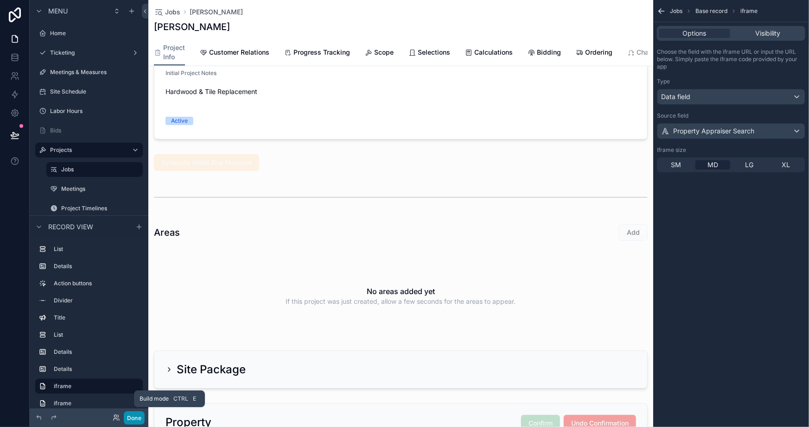
click at [134, 418] on button "Done" at bounding box center [134, 418] width 21 height 13
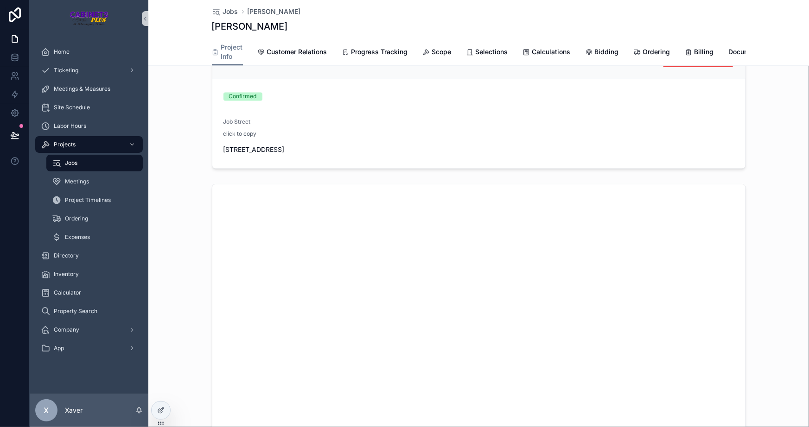
scroll to position [885, 0]
